Goal: Go to known website: Access a specific website the user already knows

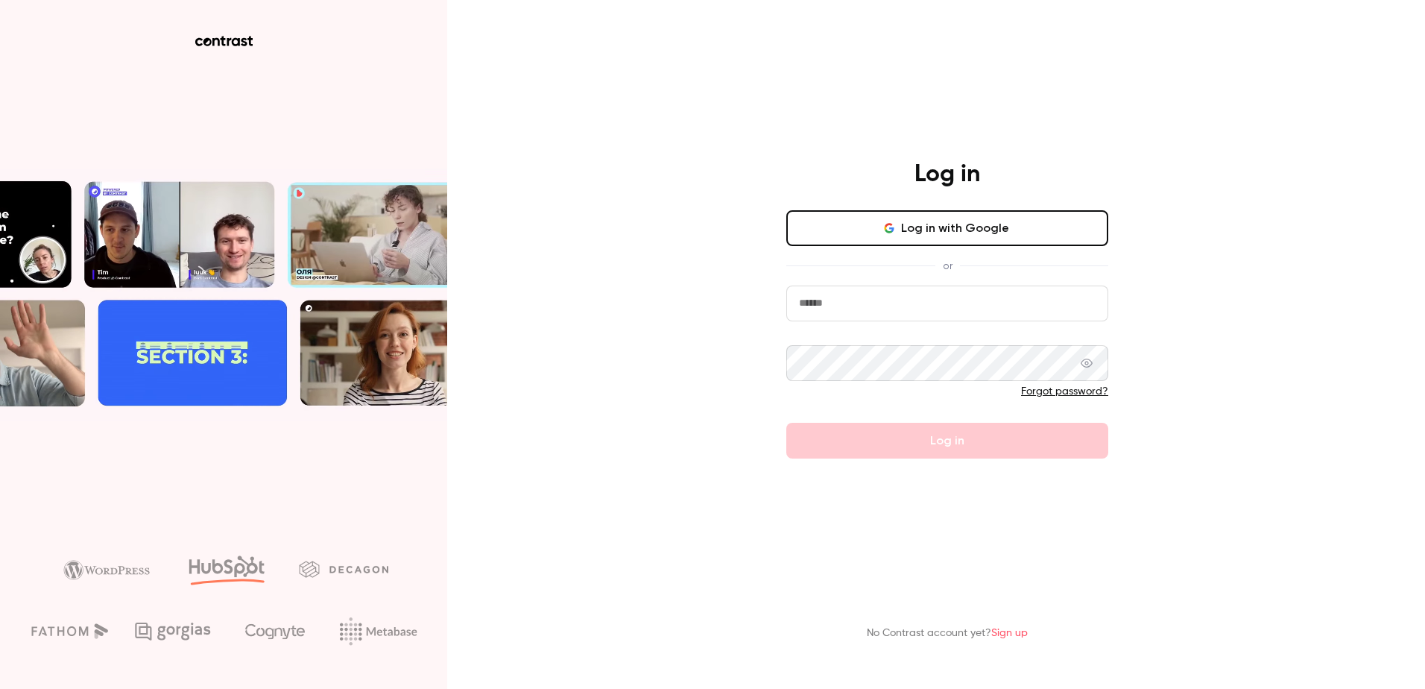
click at [1005, 317] on input "email" at bounding box center [947, 303] width 322 height 36
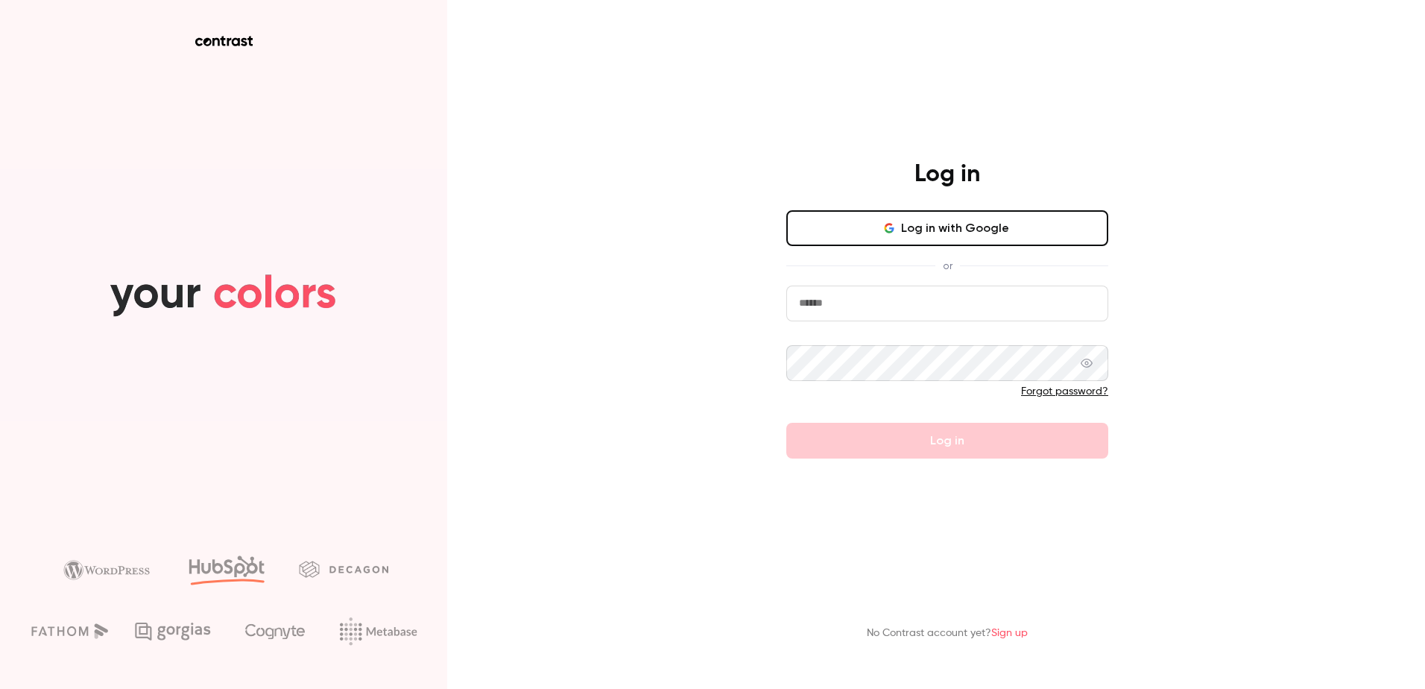
click at [1108, 314] on input "email" at bounding box center [947, 303] width 322 height 36
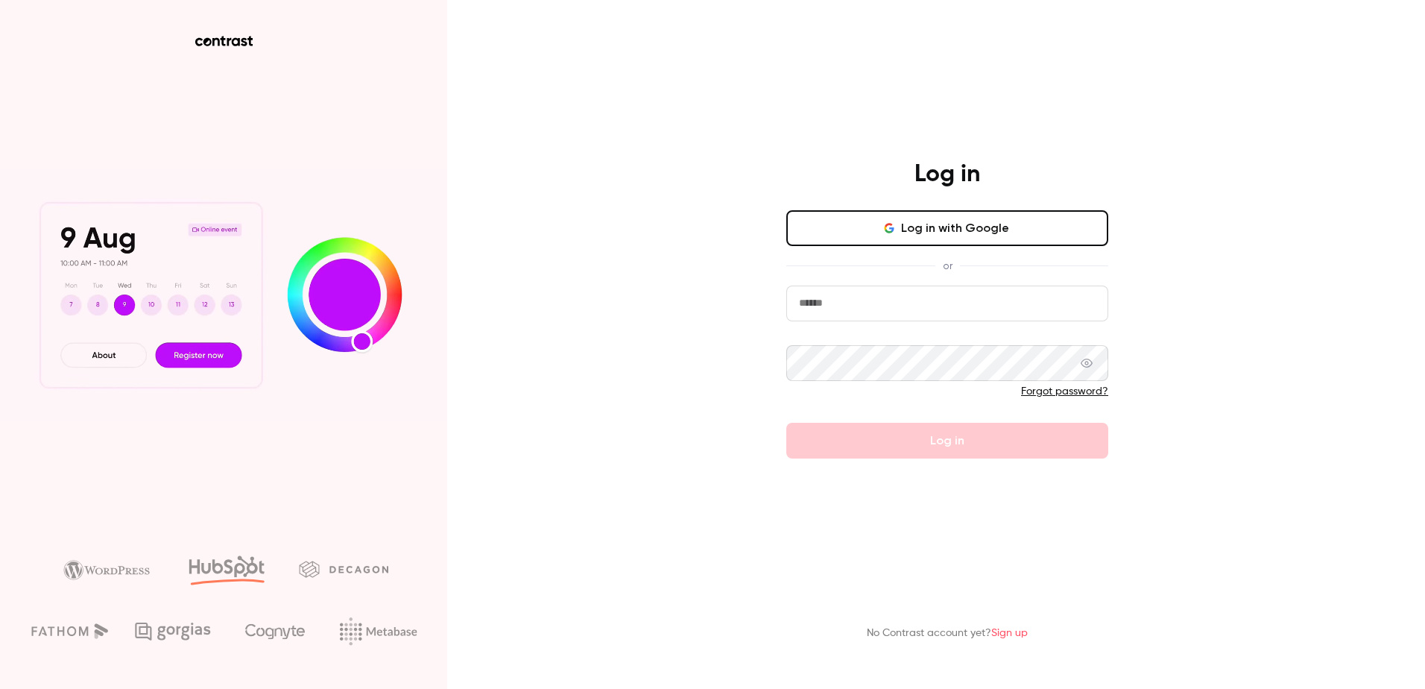
click at [0, 688] on com-1password-button at bounding box center [0, 689] width 0 height 0
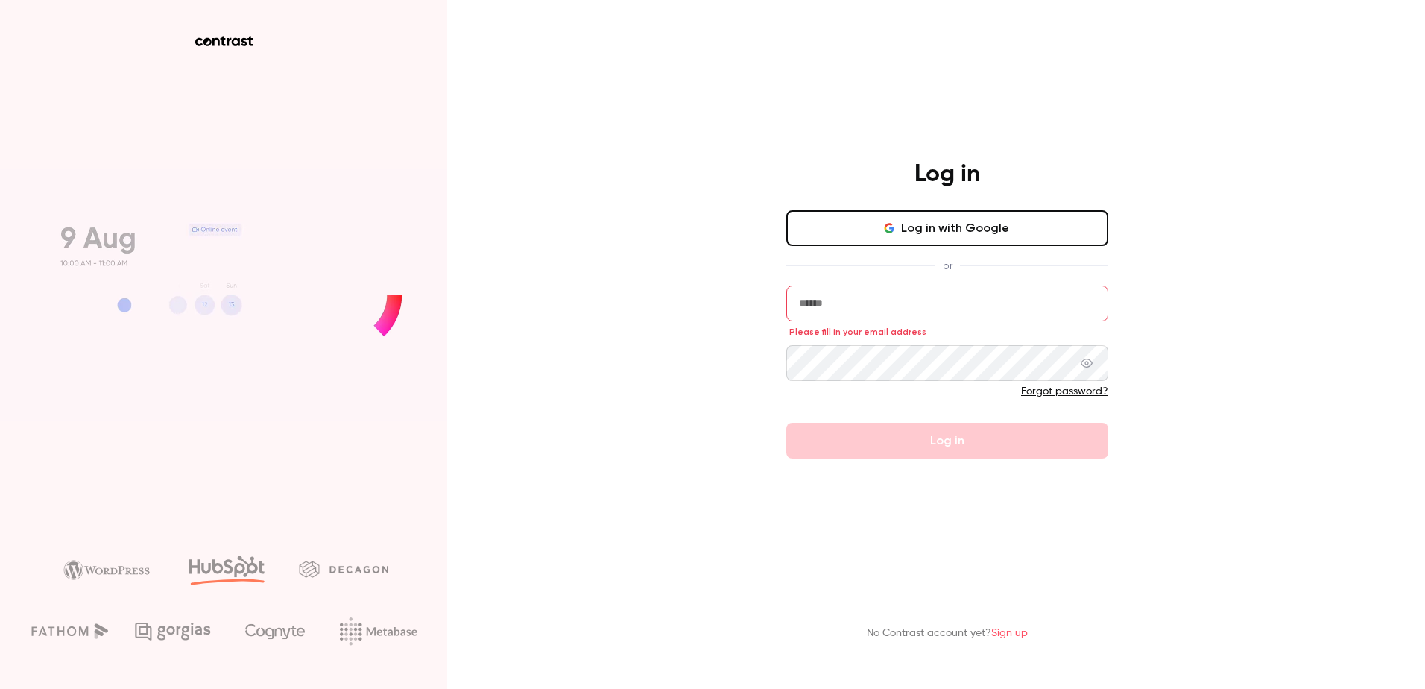
type input "**********"
